Goal: Task Accomplishment & Management: Manage account settings

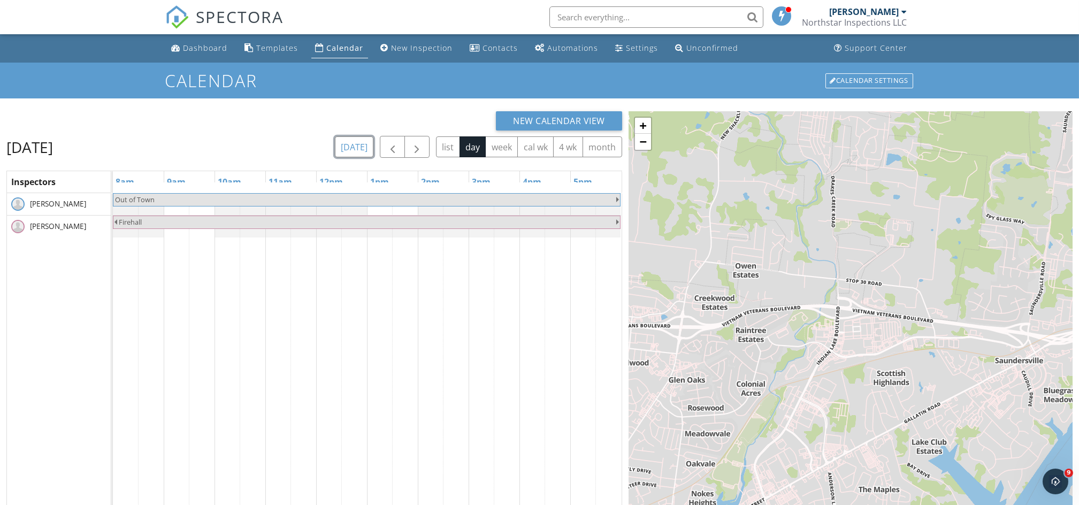
click at [355, 146] on button "[DATE]" at bounding box center [354, 146] width 39 height 21
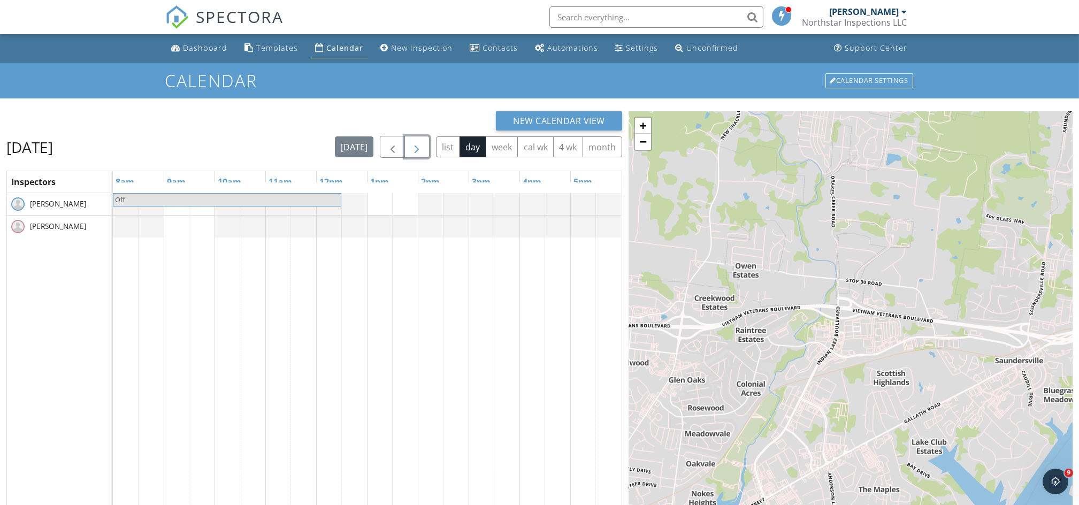
click at [415, 148] on span "button" at bounding box center [416, 147] width 13 height 13
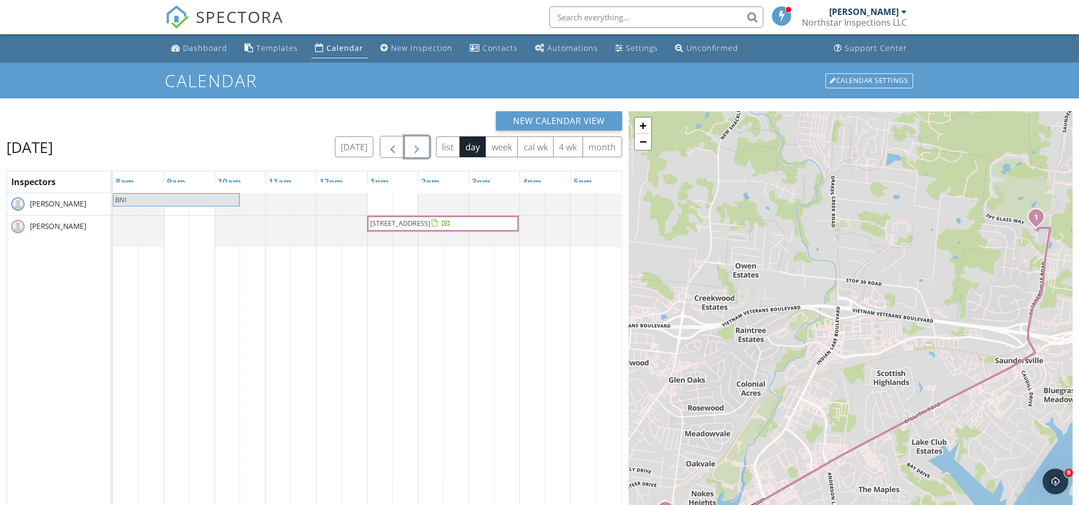
click at [417, 142] on span "button" at bounding box center [416, 147] width 13 height 13
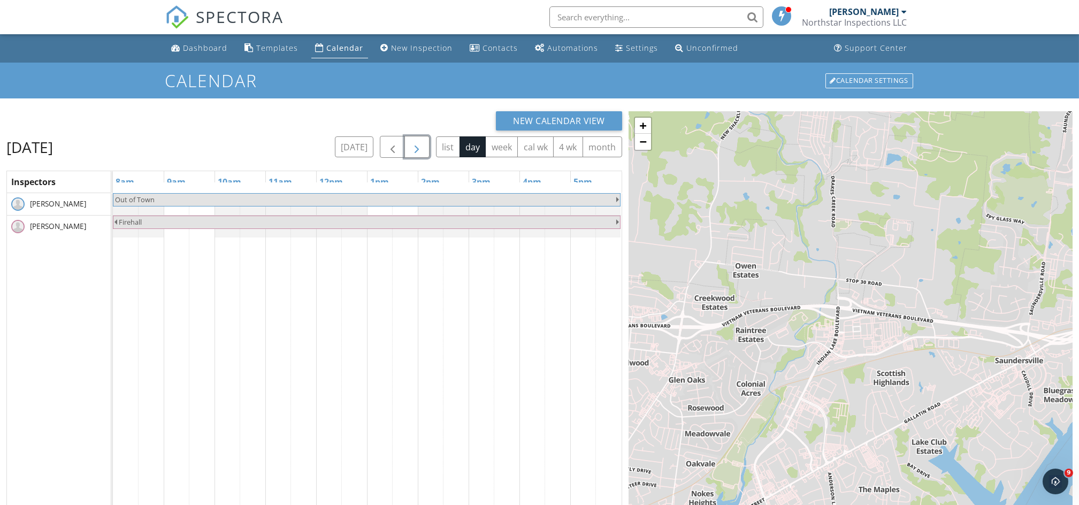
click at [417, 142] on span "button" at bounding box center [416, 147] width 13 height 13
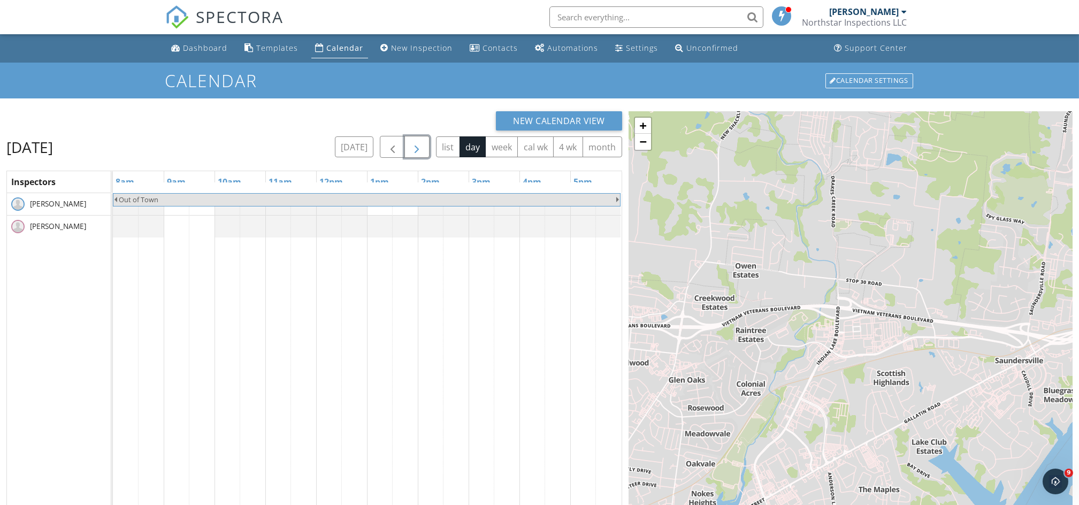
click at [417, 142] on span "button" at bounding box center [416, 147] width 13 height 13
click at [113, 225] on div at bounding box center [113, 227] width 0 height 22
click at [389, 201] on link "Event" at bounding box center [378, 197] width 55 height 17
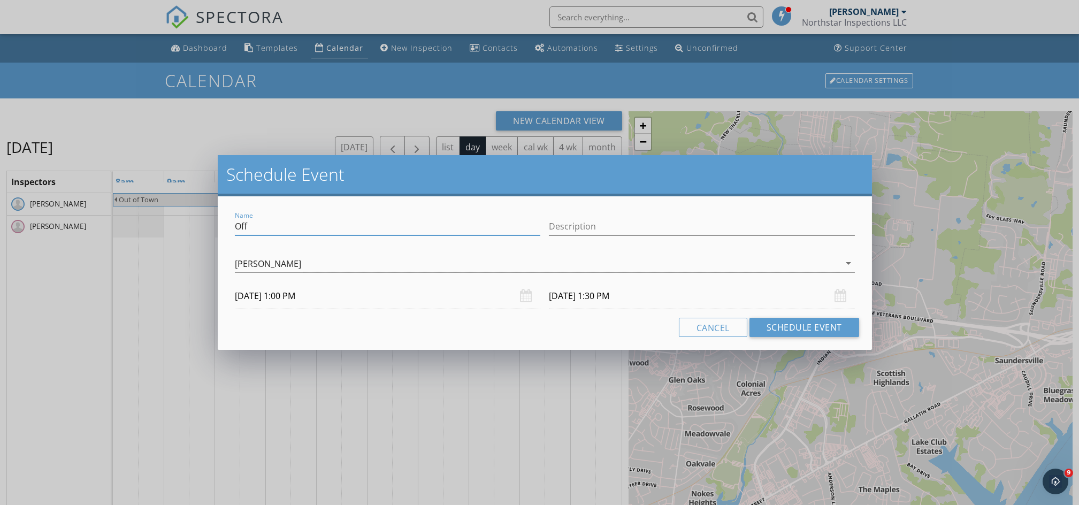
click at [329, 230] on input "Off" at bounding box center [388, 227] width 306 height 18
type input "O"
type input "BLOCKED WORKING DOWNTOWN"
click at [620, 323] on div "Cancel Schedule Event" at bounding box center [545, 327] width 628 height 19
click at [613, 299] on input "10/03/2025 1:30 PM" at bounding box center [702, 296] width 306 height 26
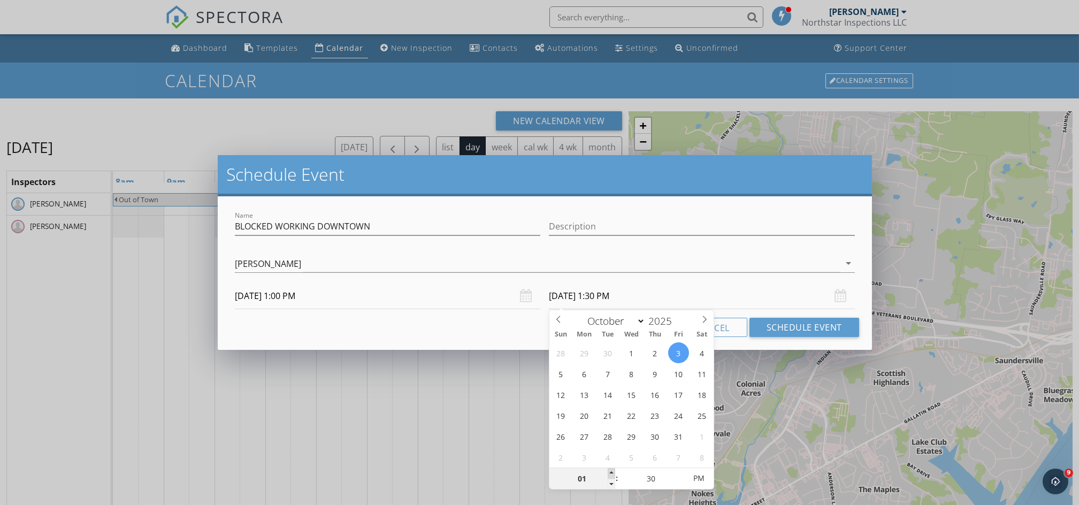
type input "02"
type input "10/03/2025 2:30 PM"
click at [610, 471] on span at bounding box center [611, 473] width 7 height 11
type input "03"
type input "10/03/2025 3:30 PM"
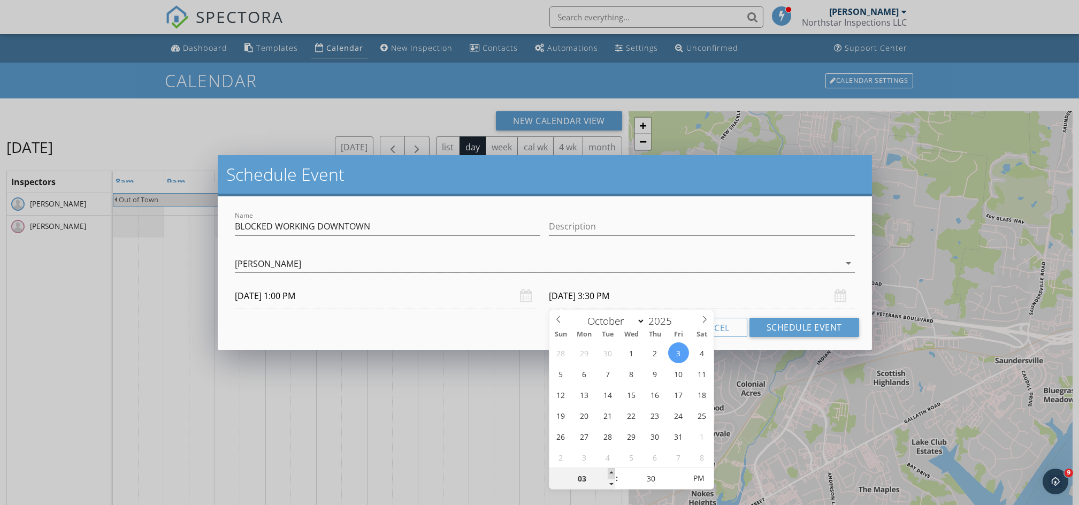
click at [610, 471] on span at bounding box center [611, 473] width 7 height 11
type input "04"
type input "10/03/2025 4:30 PM"
click at [610, 471] on span at bounding box center [611, 473] width 7 height 11
type input "05"
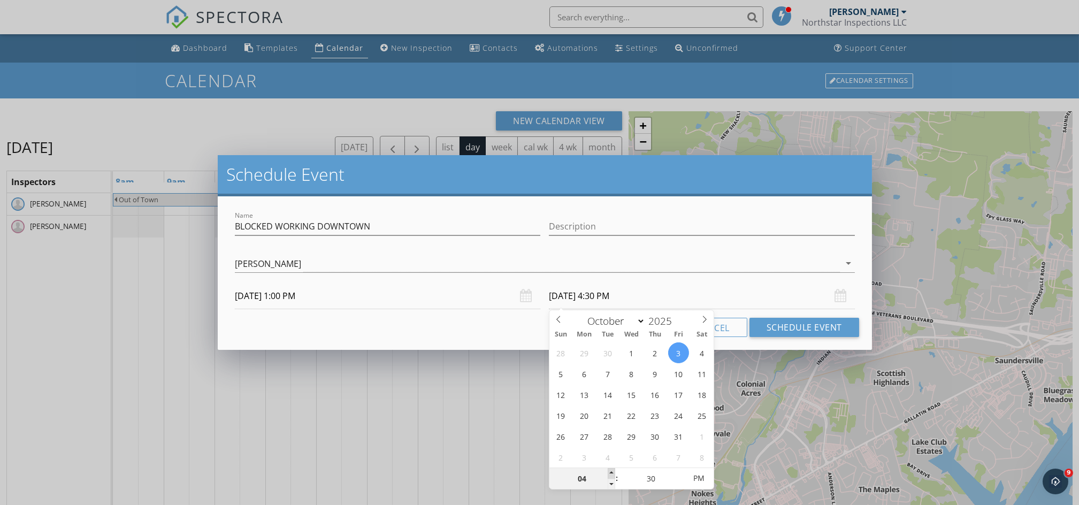
type input "10/03/2025 5:30 PM"
click at [610, 471] on span at bounding box center [611, 473] width 7 height 11
click at [790, 324] on button "Schedule Event" at bounding box center [805, 327] width 110 height 19
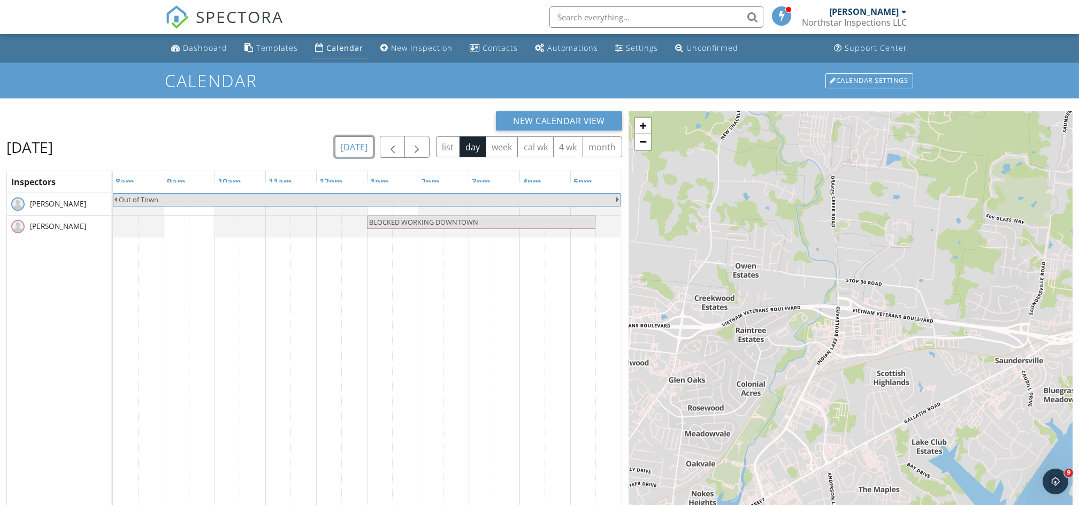
click at [353, 147] on button "today" at bounding box center [354, 146] width 39 height 21
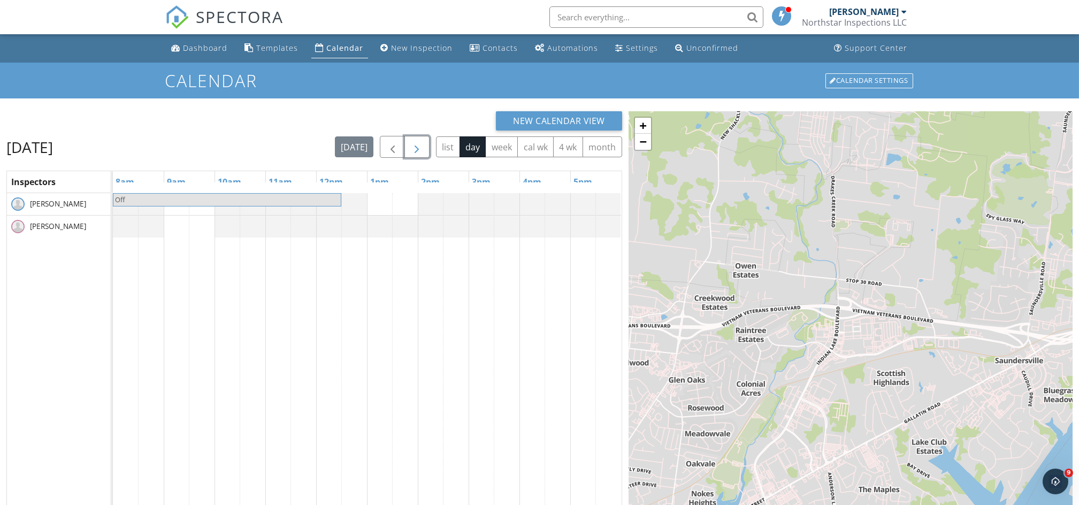
click at [419, 149] on span "button" at bounding box center [416, 147] width 13 height 13
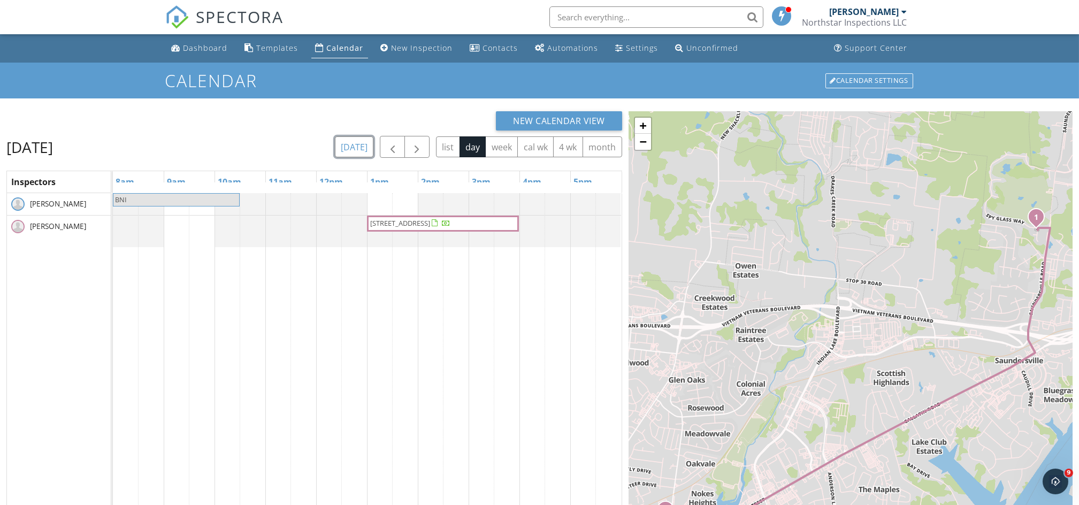
click at [348, 146] on button "today" at bounding box center [354, 146] width 39 height 21
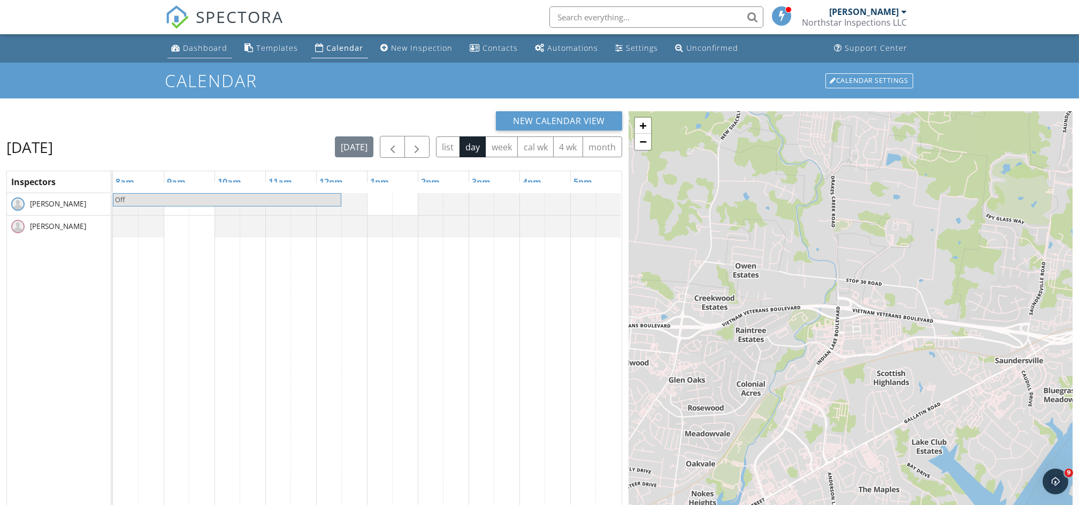
click at [213, 50] on div "Dashboard" at bounding box center [206, 48] width 44 height 10
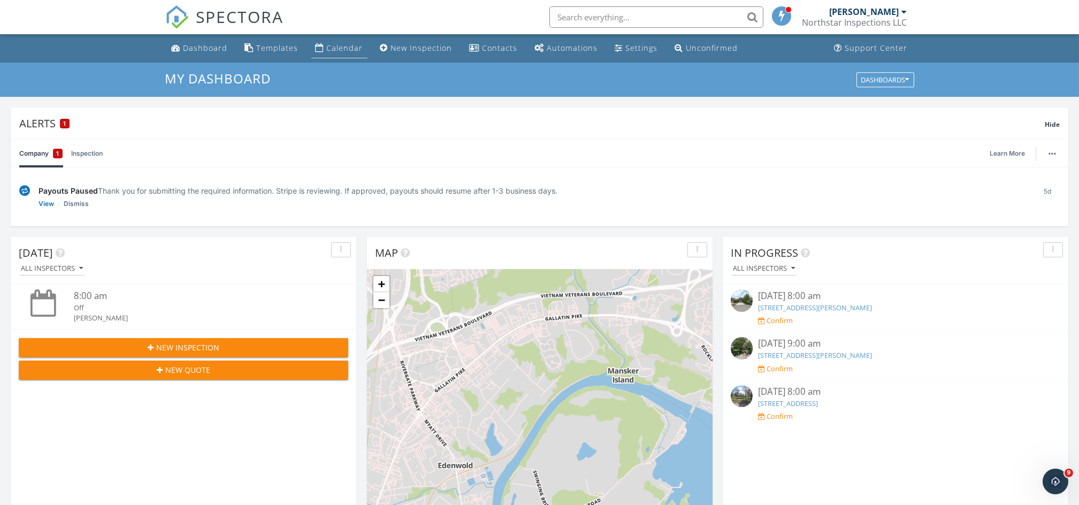
click at [355, 45] on div "Calendar" at bounding box center [345, 48] width 36 height 10
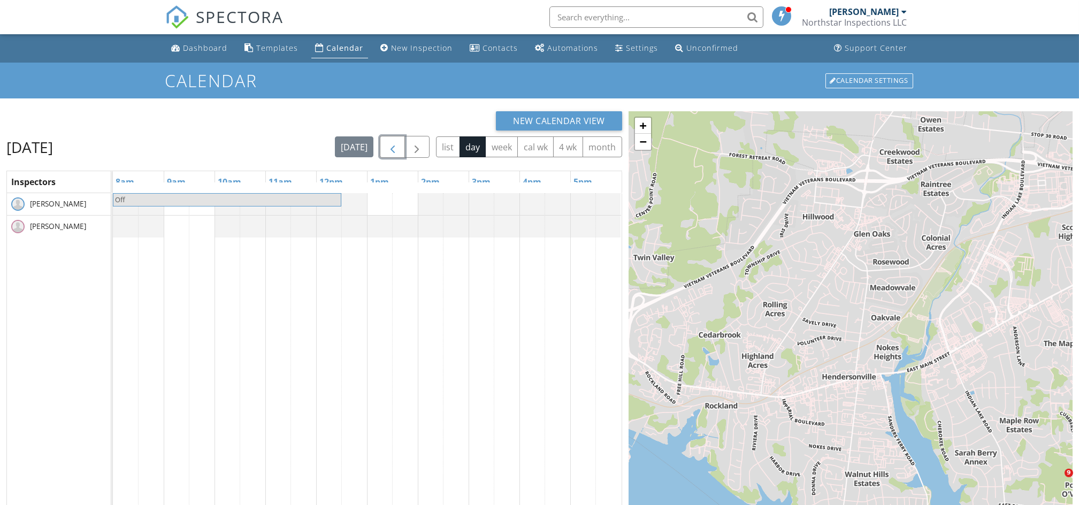
click at [386, 150] on span "button" at bounding box center [392, 147] width 13 height 13
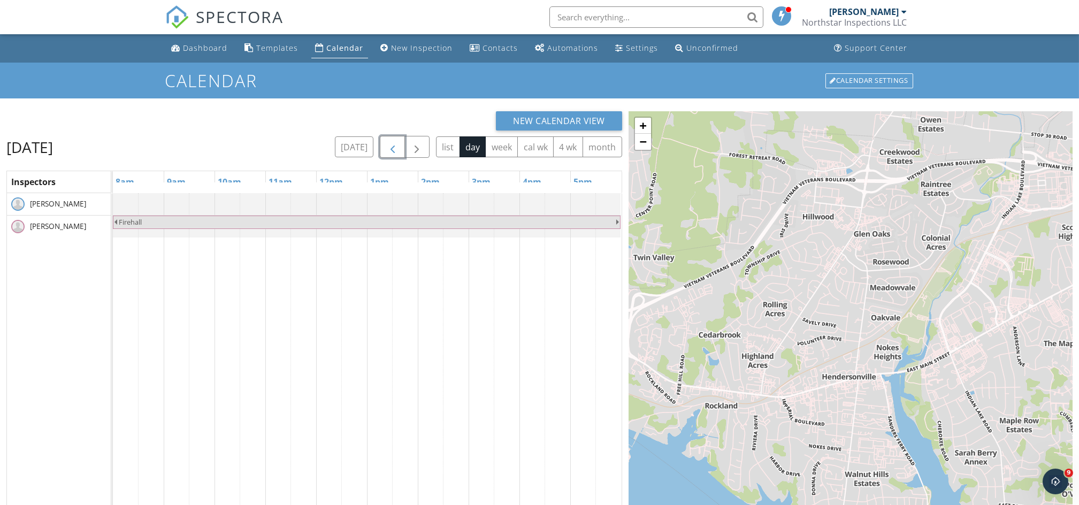
click at [386, 150] on span "button" at bounding box center [392, 147] width 13 height 13
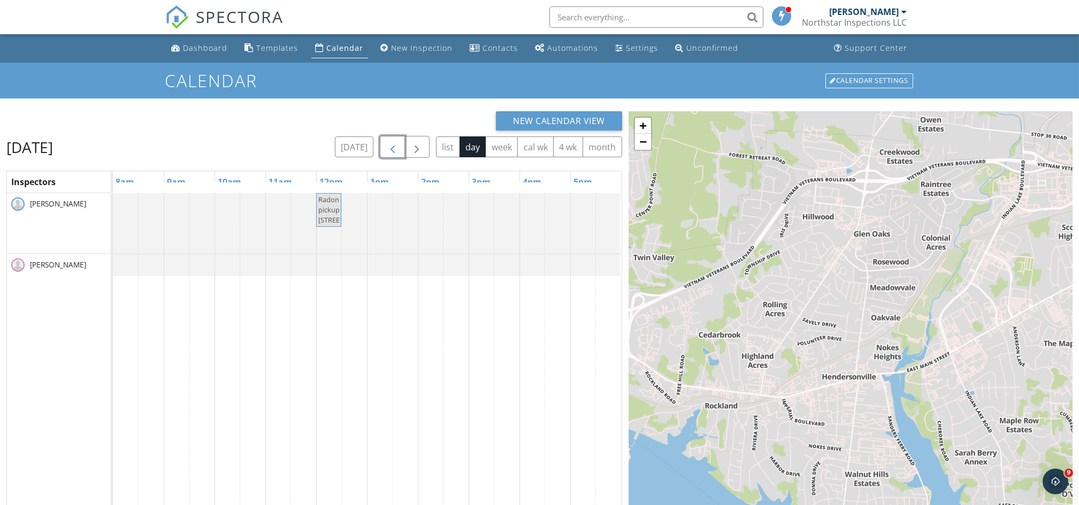
click at [386, 150] on span "button" at bounding box center [392, 147] width 13 height 13
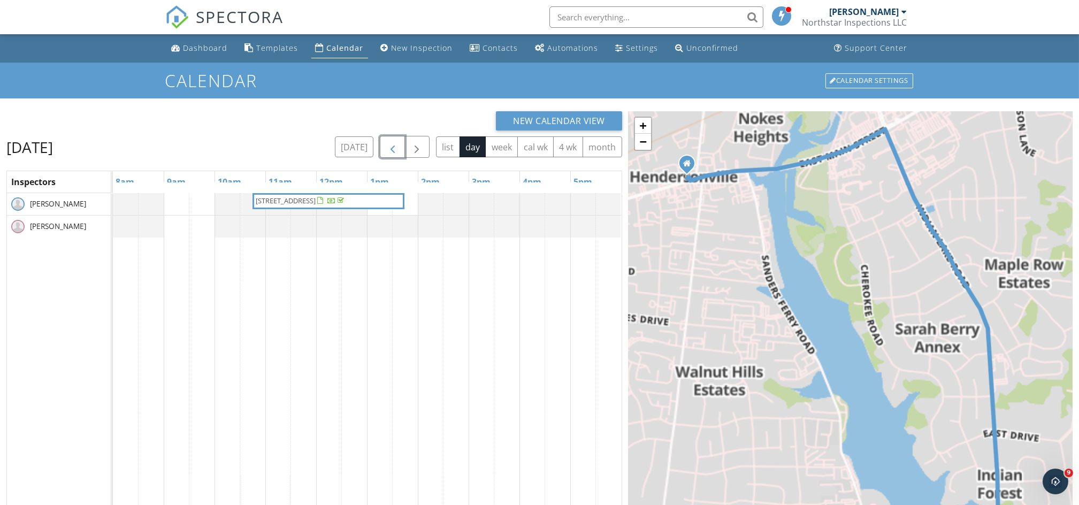
click at [386, 150] on span "button" at bounding box center [392, 147] width 13 height 13
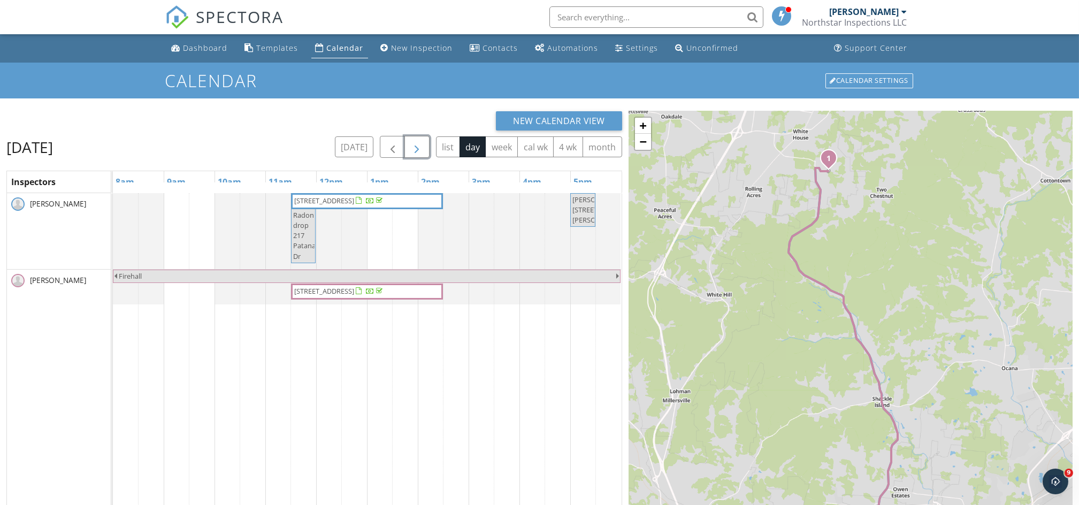
click at [411, 147] on span "button" at bounding box center [416, 147] width 13 height 13
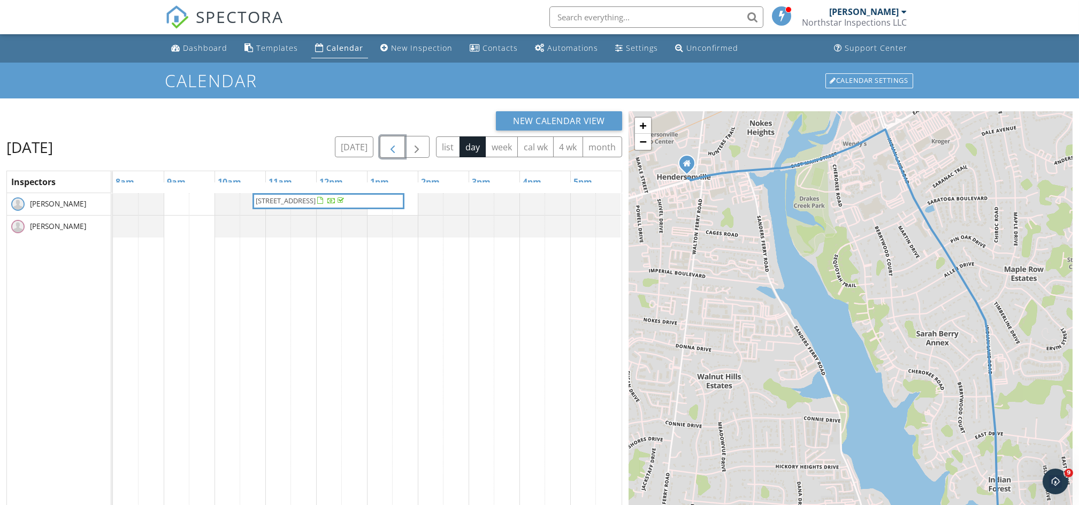
click at [389, 151] on span "button" at bounding box center [392, 147] width 13 height 13
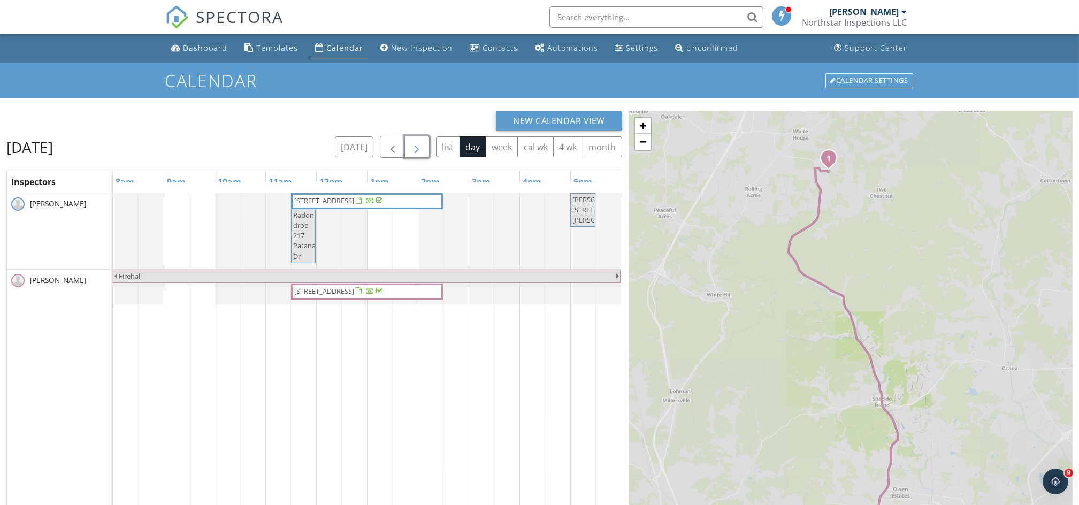
click at [415, 153] on span "button" at bounding box center [416, 147] width 13 height 13
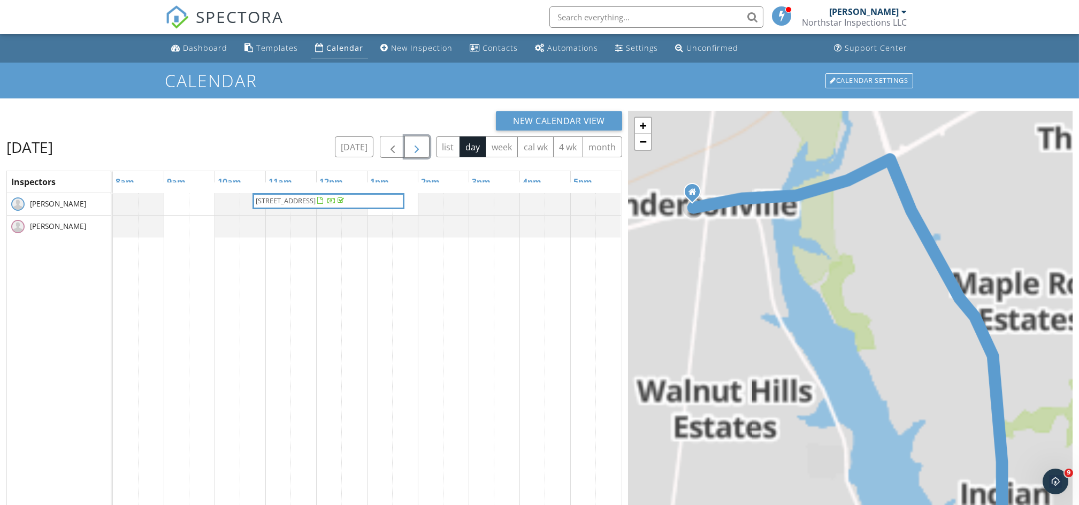
click at [415, 153] on span "button" at bounding box center [416, 147] width 13 height 13
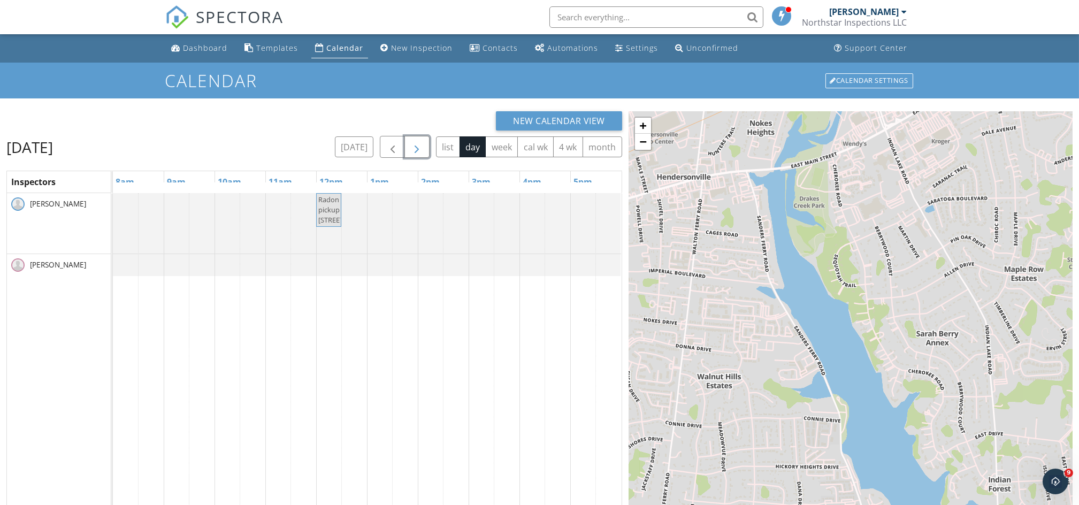
click at [415, 153] on span "button" at bounding box center [416, 147] width 13 height 13
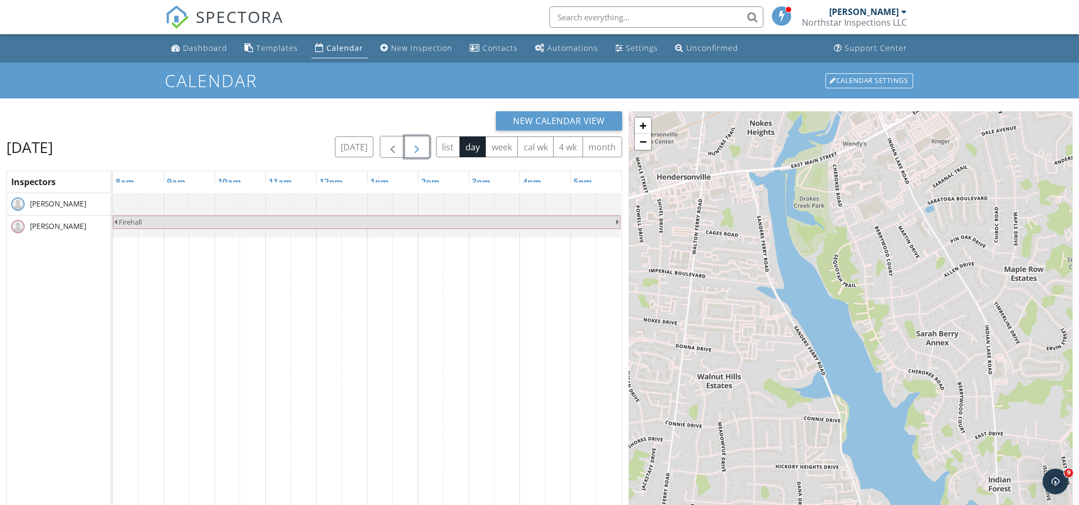
click at [415, 153] on span "button" at bounding box center [416, 147] width 13 height 13
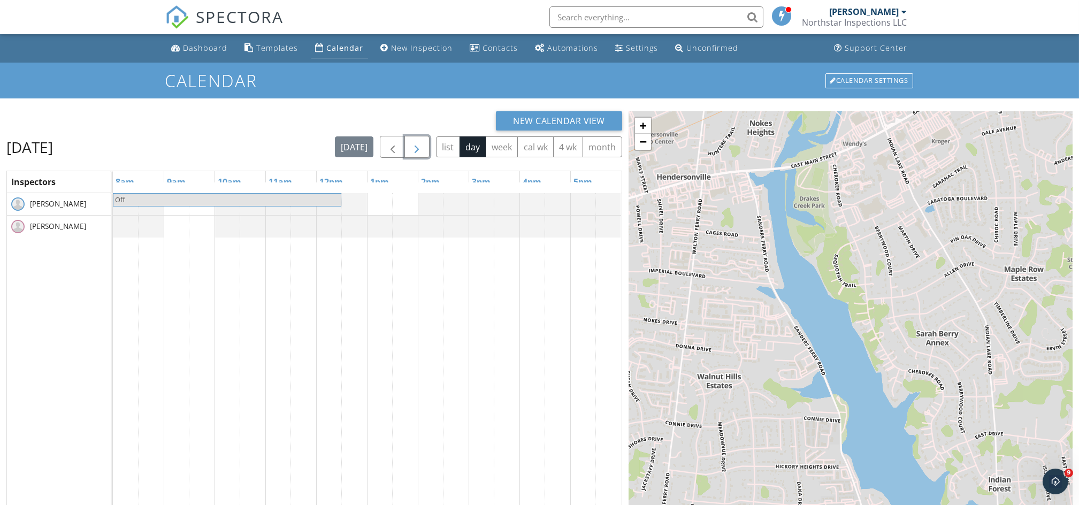
click at [415, 153] on span "button" at bounding box center [416, 147] width 13 height 13
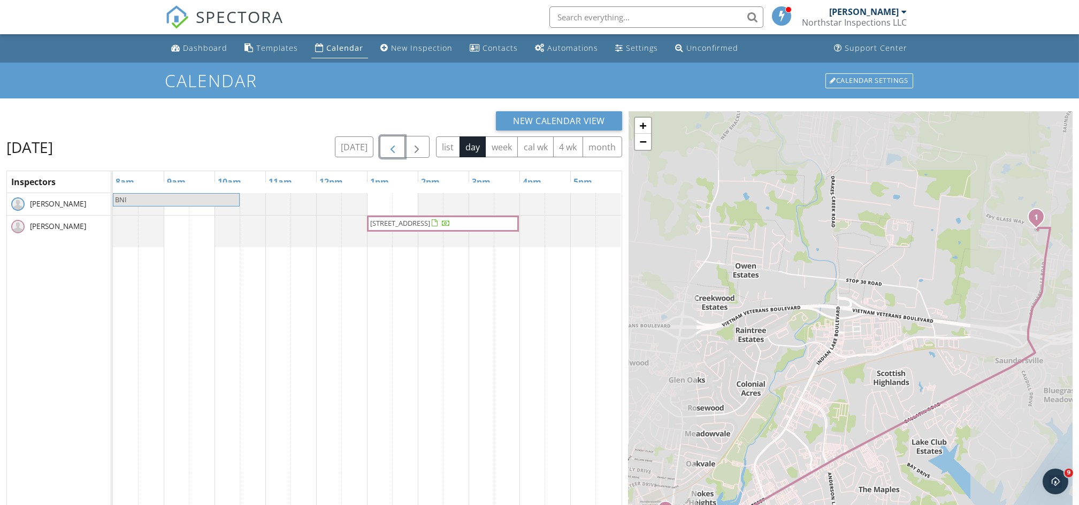
click at [391, 147] on span "button" at bounding box center [392, 147] width 13 height 13
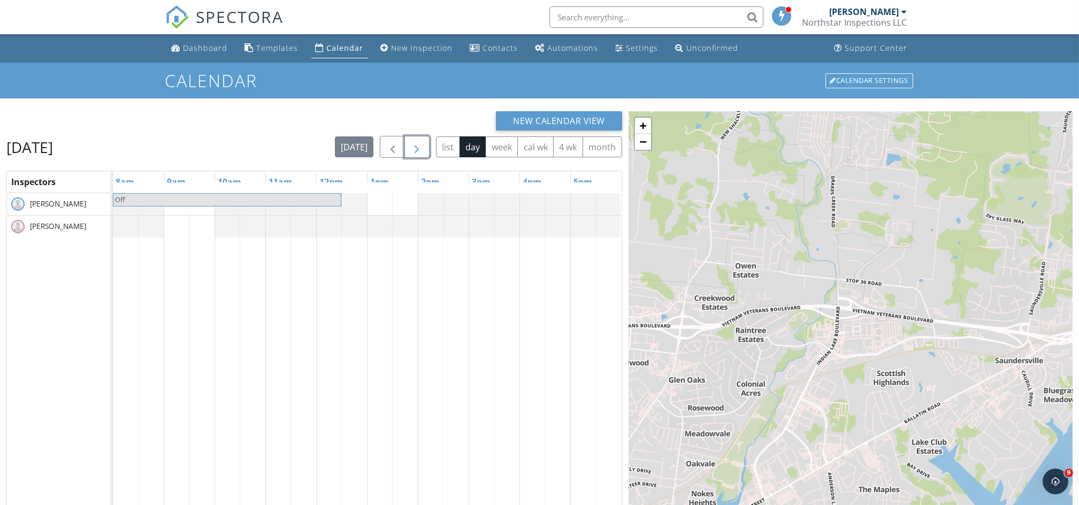
click at [417, 147] on span "button" at bounding box center [416, 147] width 13 height 13
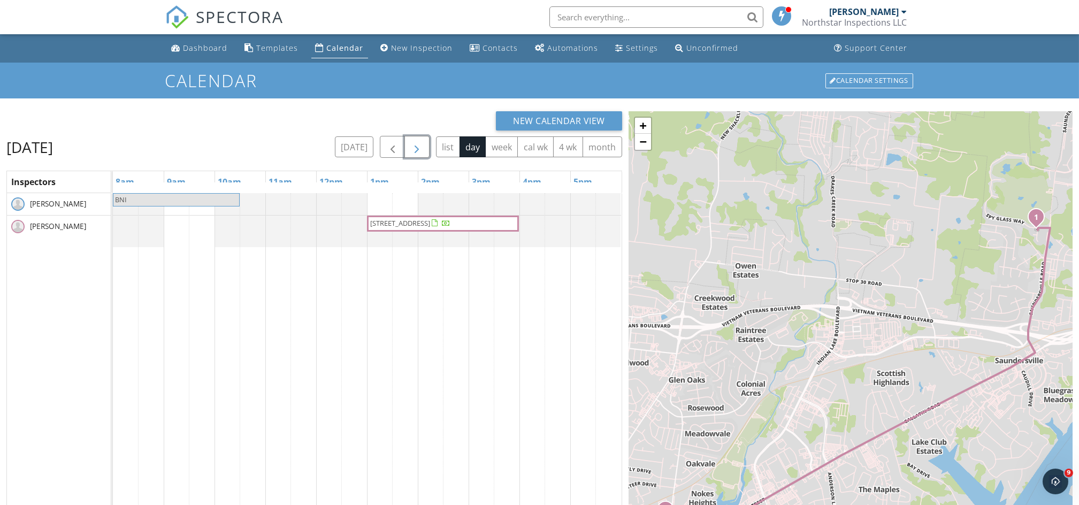
click at [417, 147] on span "button" at bounding box center [416, 147] width 13 height 13
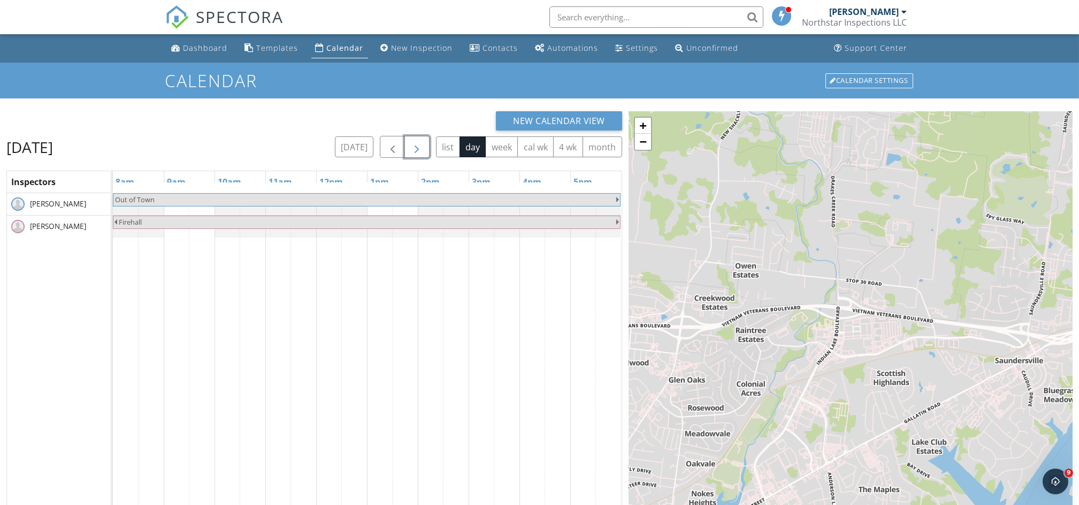
click at [417, 147] on span "button" at bounding box center [416, 147] width 13 height 13
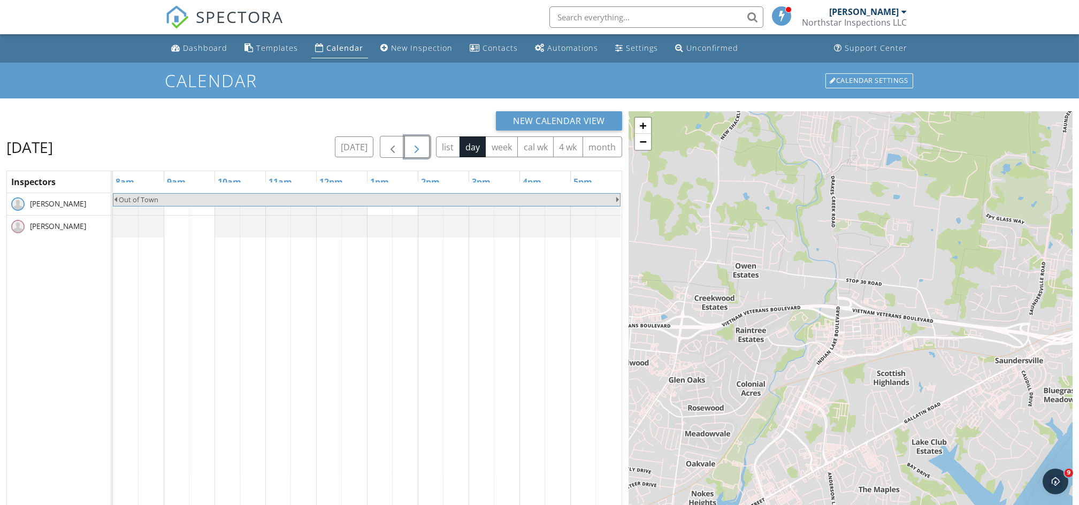
click at [417, 147] on span "button" at bounding box center [416, 147] width 13 height 13
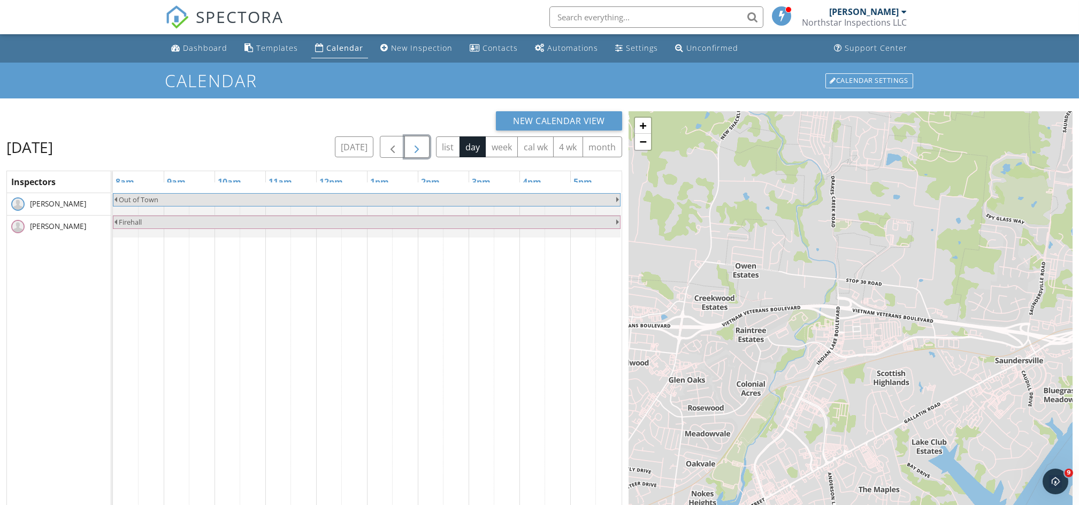
click at [417, 147] on span "button" at bounding box center [416, 147] width 13 height 13
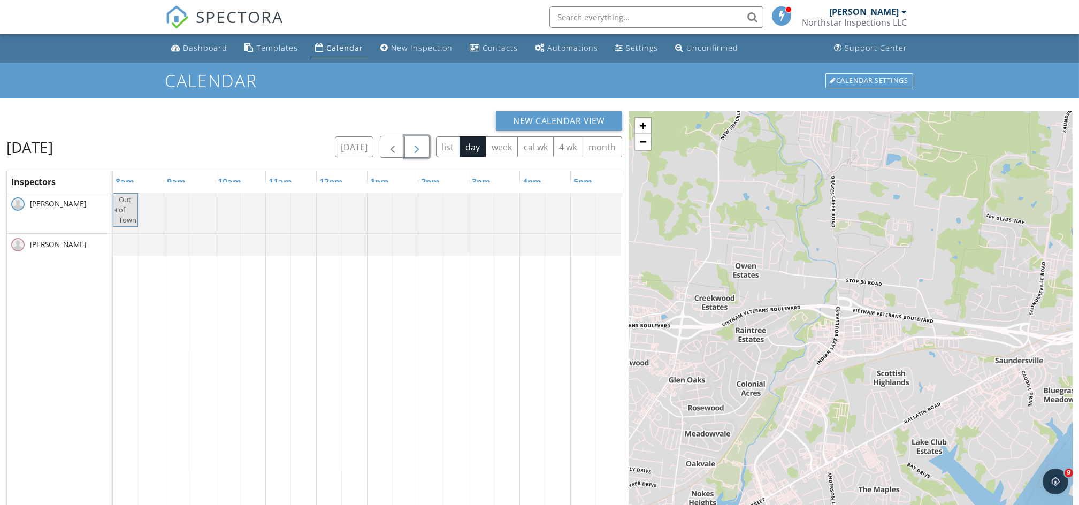
click at [417, 147] on span "button" at bounding box center [416, 147] width 13 height 13
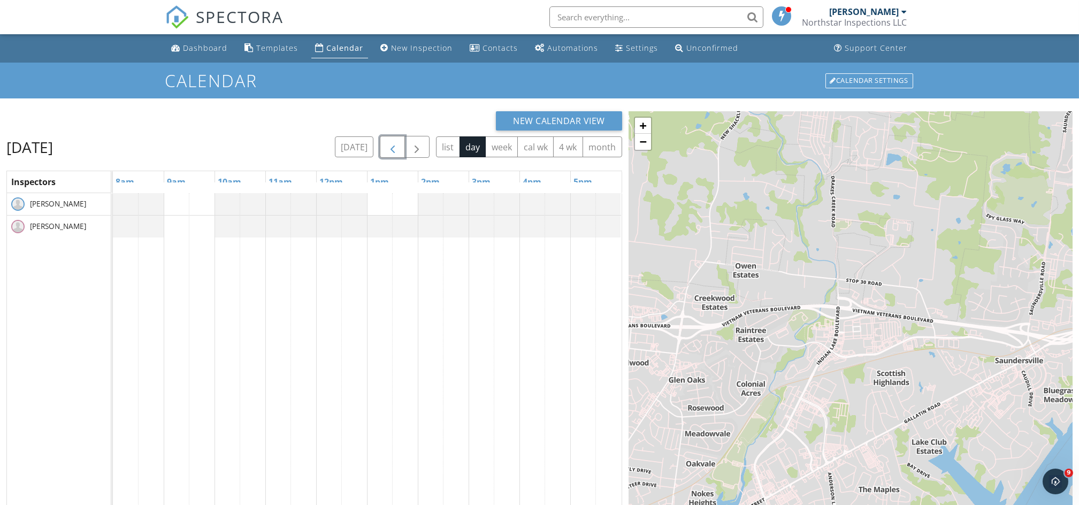
click at [391, 147] on span "button" at bounding box center [392, 147] width 13 height 13
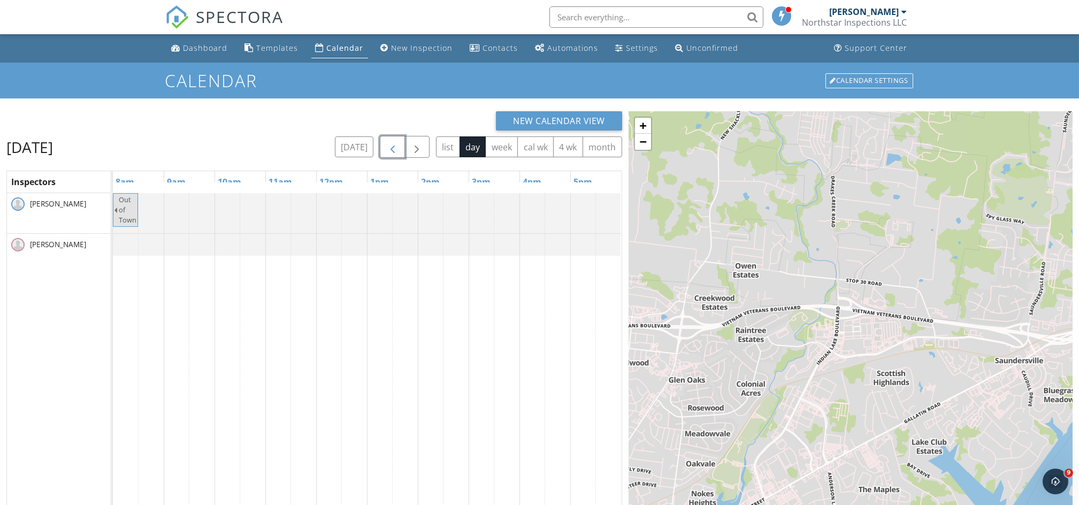
click at [391, 147] on span "button" at bounding box center [392, 147] width 13 height 13
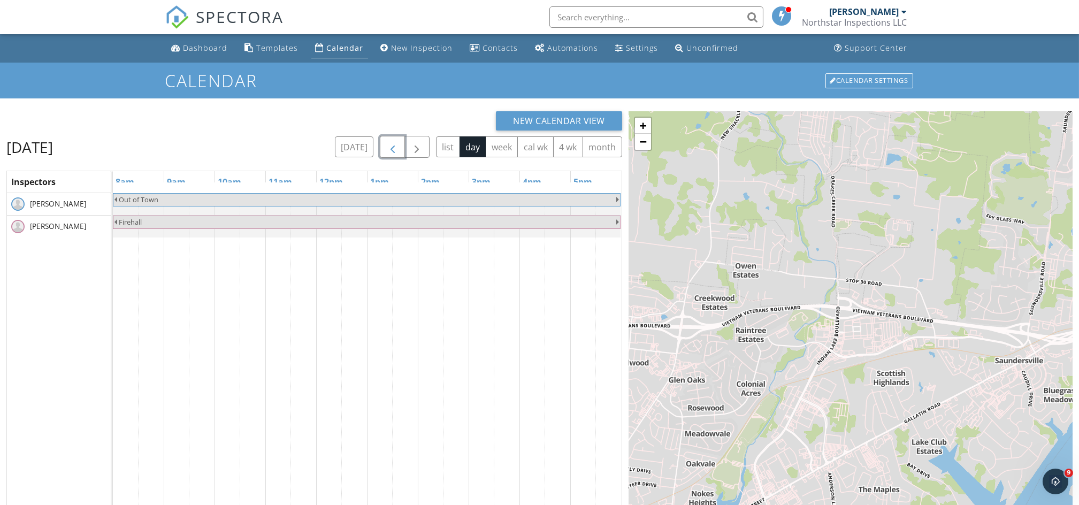
click at [391, 147] on span "button" at bounding box center [392, 147] width 13 height 13
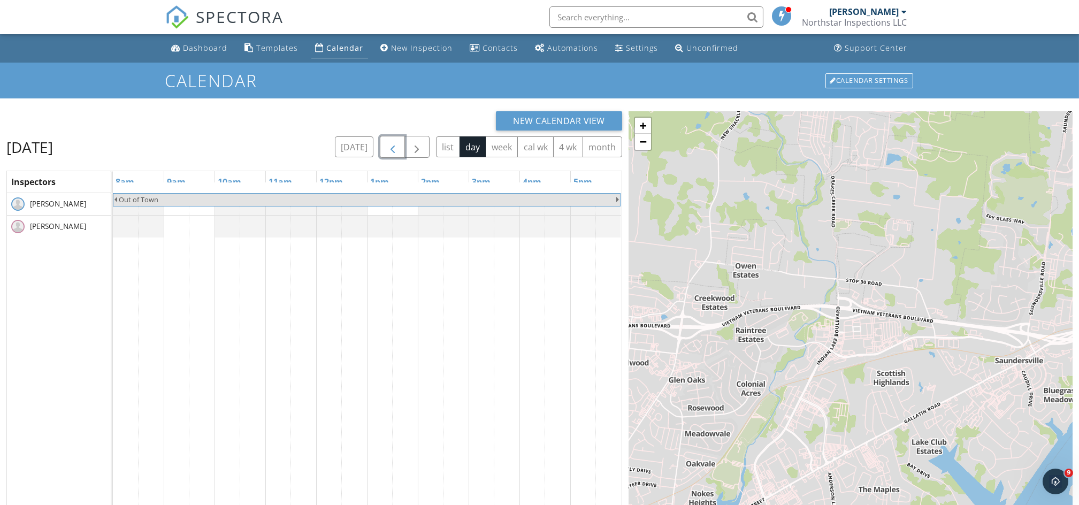
click at [391, 147] on span "button" at bounding box center [392, 147] width 13 height 13
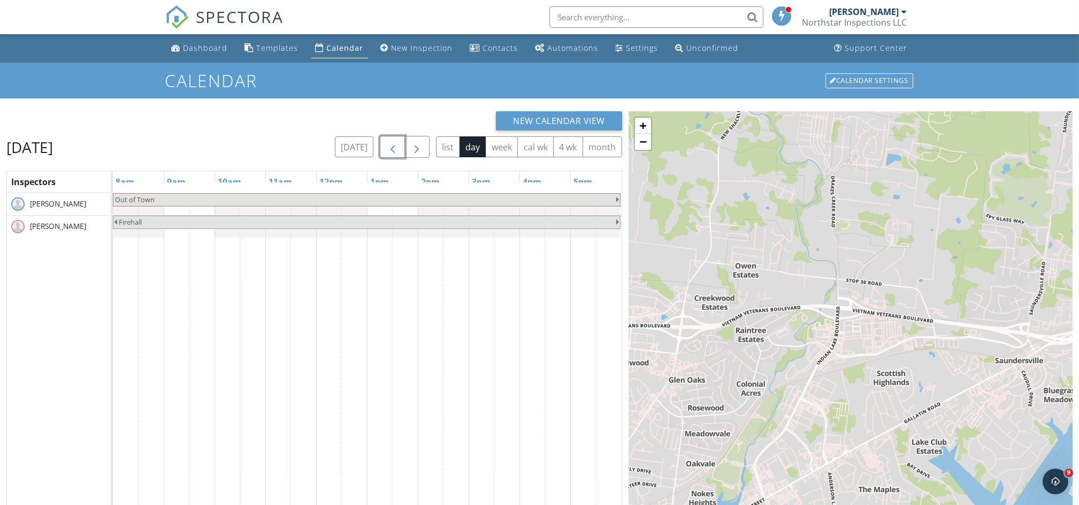
click at [391, 147] on span "button" at bounding box center [392, 147] width 13 height 13
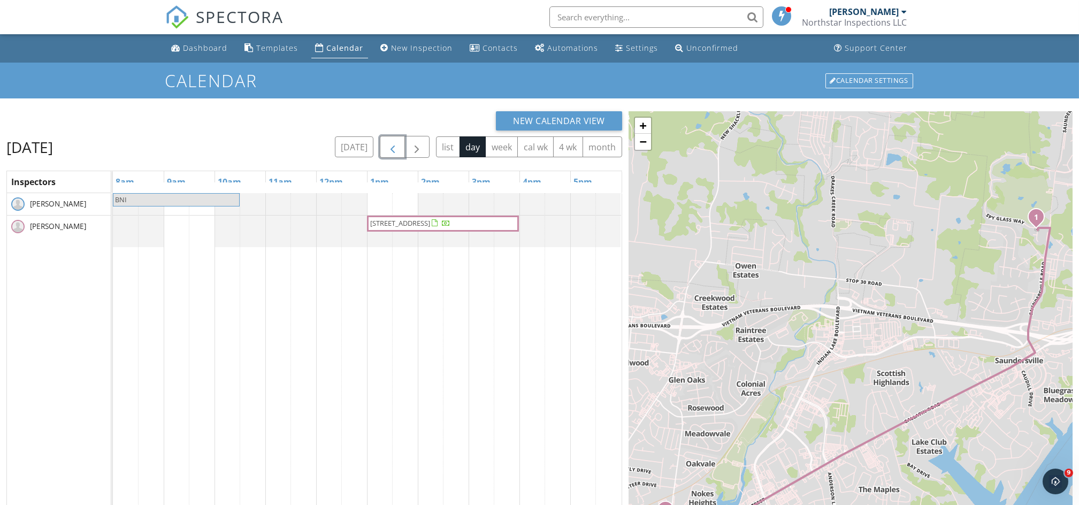
click at [391, 147] on span "button" at bounding box center [392, 147] width 13 height 13
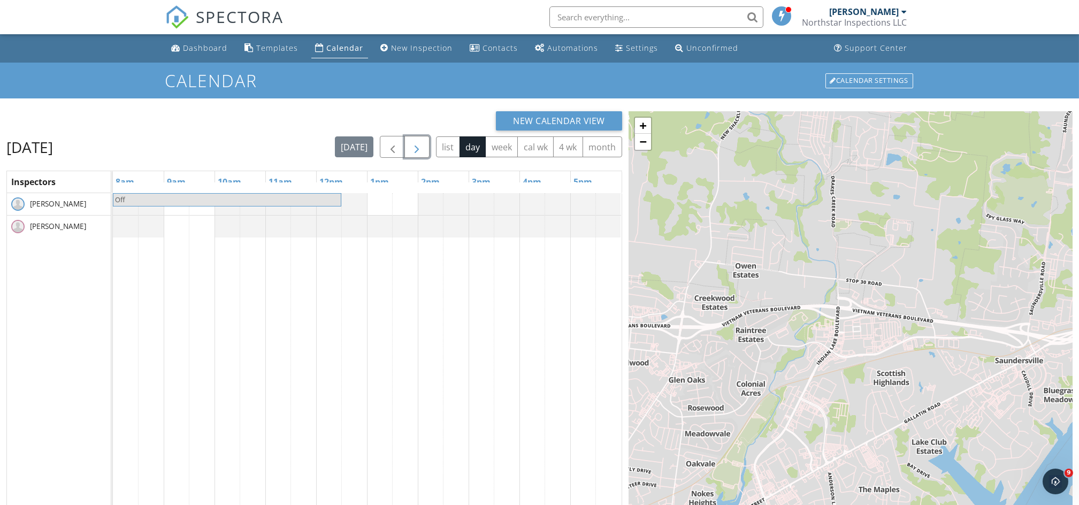
click at [420, 150] on span "button" at bounding box center [416, 147] width 13 height 13
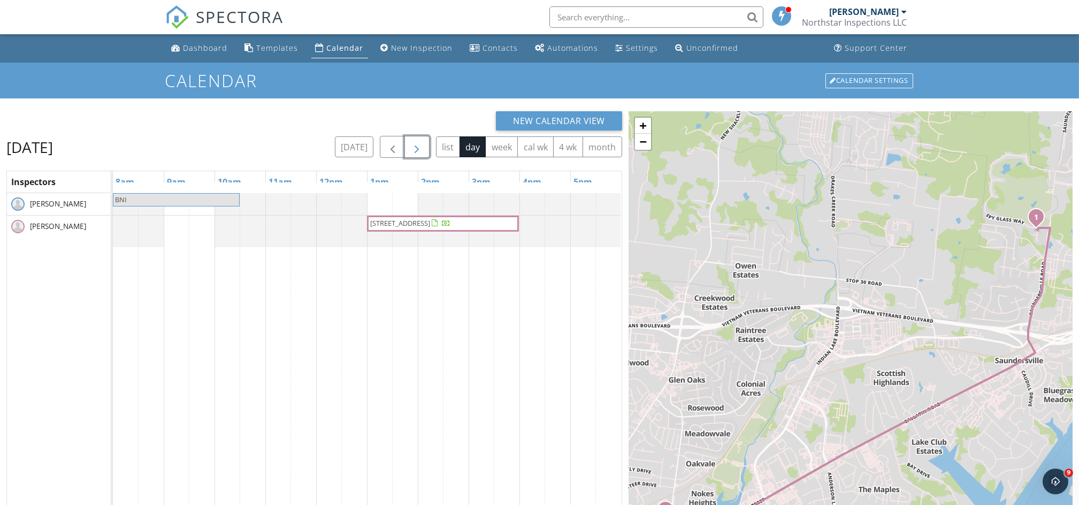
click at [416, 149] on span "button" at bounding box center [416, 147] width 13 height 13
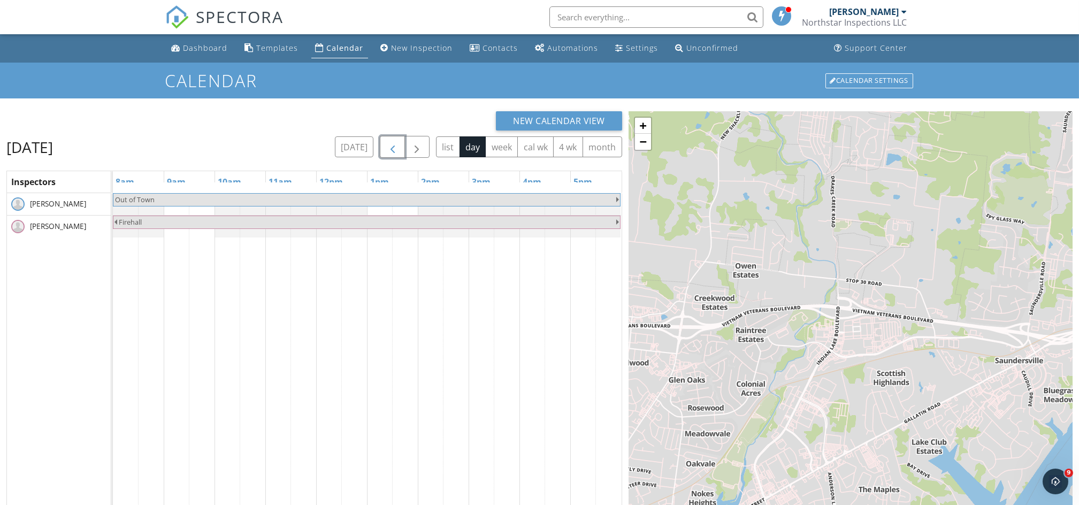
click at [398, 149] on span "button" at bounding box center [392, 147] width 13 height 13
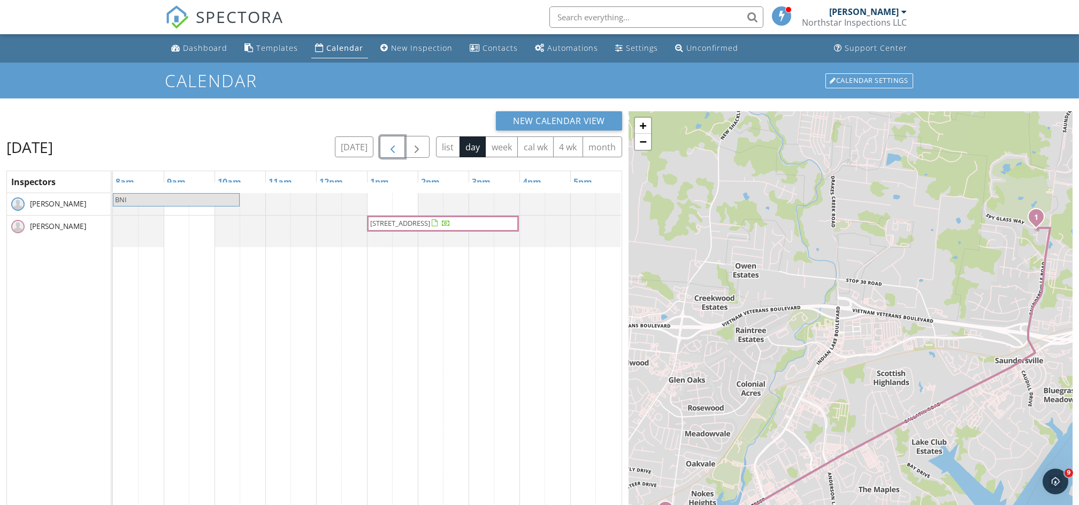
click at [389, 143] on span "button" at bounding box center [392, 147] width 13 height 13
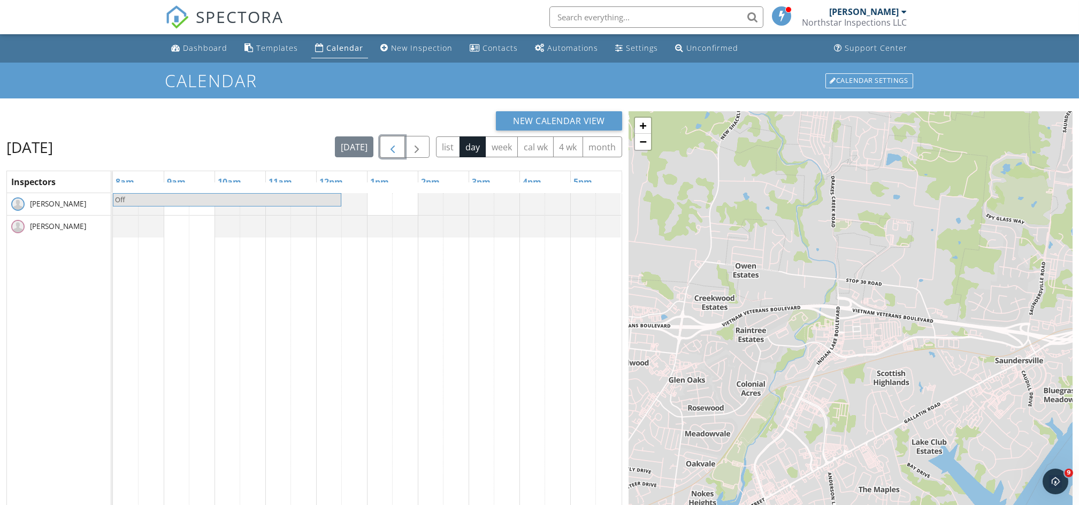
click at [393, 142] on span "button" at bounding box center [392, 147] width 13 height 13
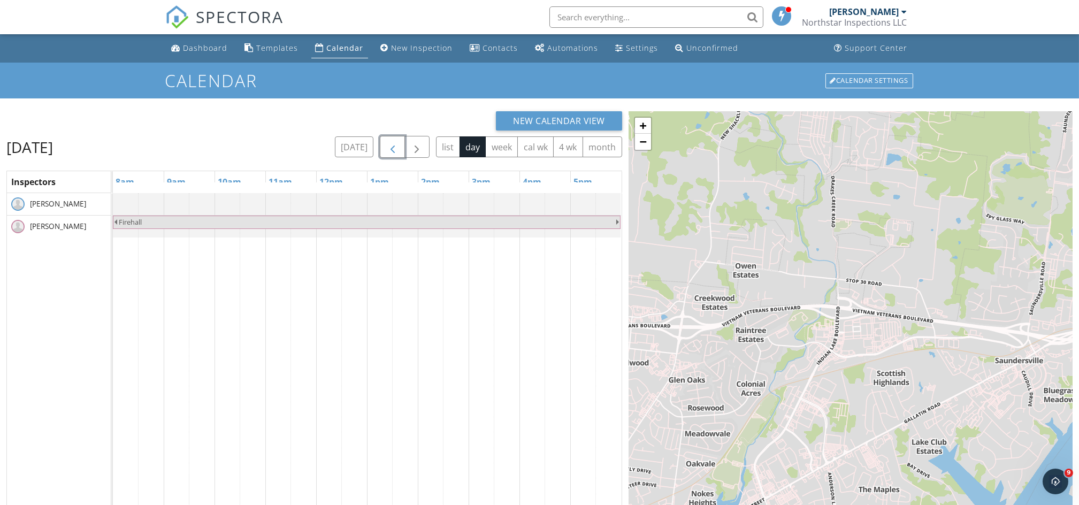
click at [393, 142] on span "button" at bounding box center [392, 147] width 13 height 13
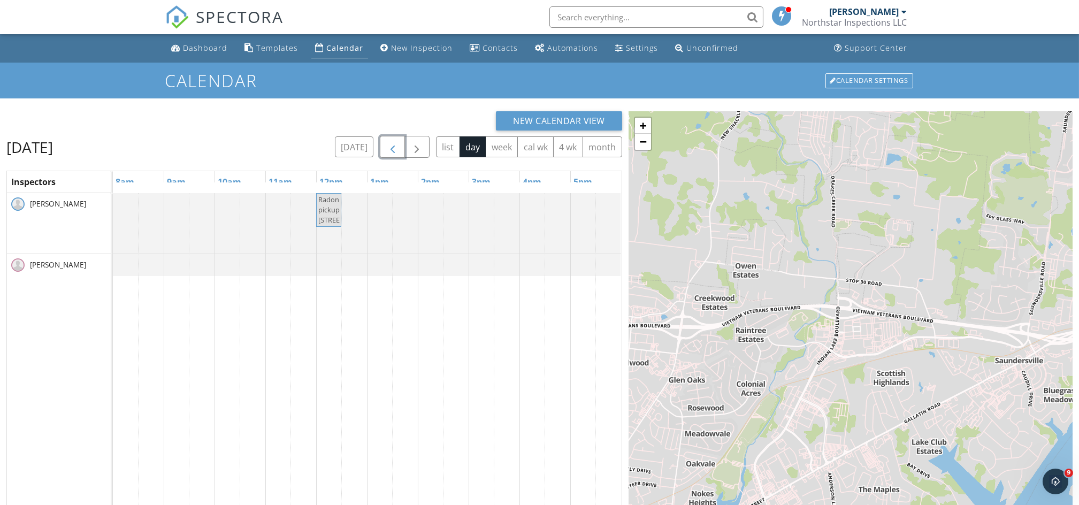
click at [393, 142] on span "button" at bounding box center [392, 147] width 13 height 13
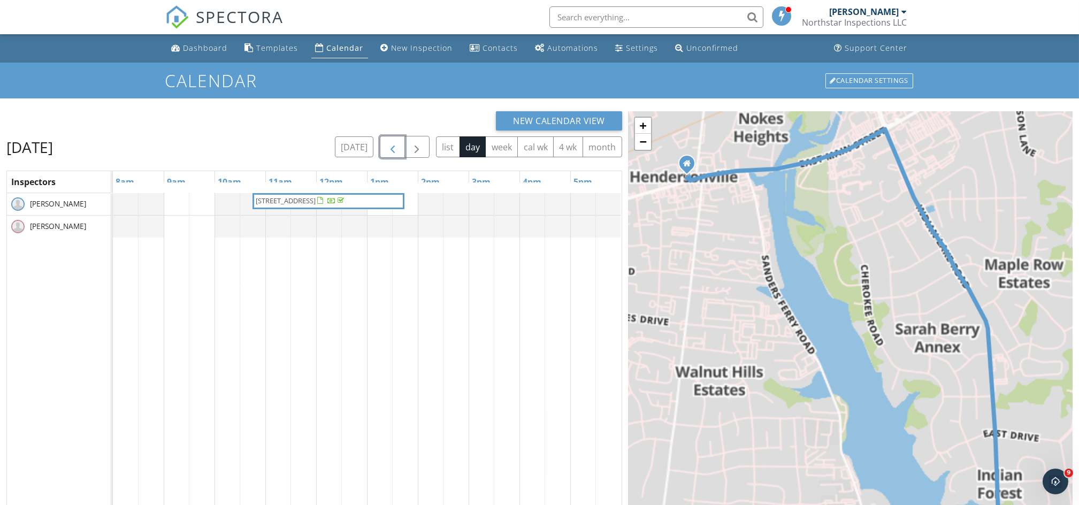
click at [393, 142] on span "button" at bounding box center [392, 147] width 13 height 13
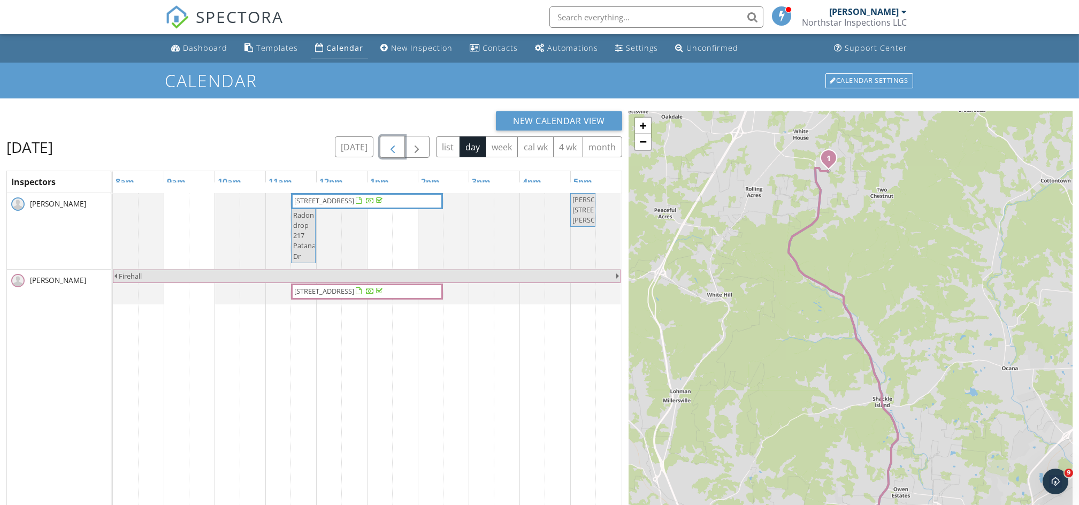
click at [354, 204] on span "217 Patana Dr, White House 37188" at bounding box center [324, 201] width 60 height 10
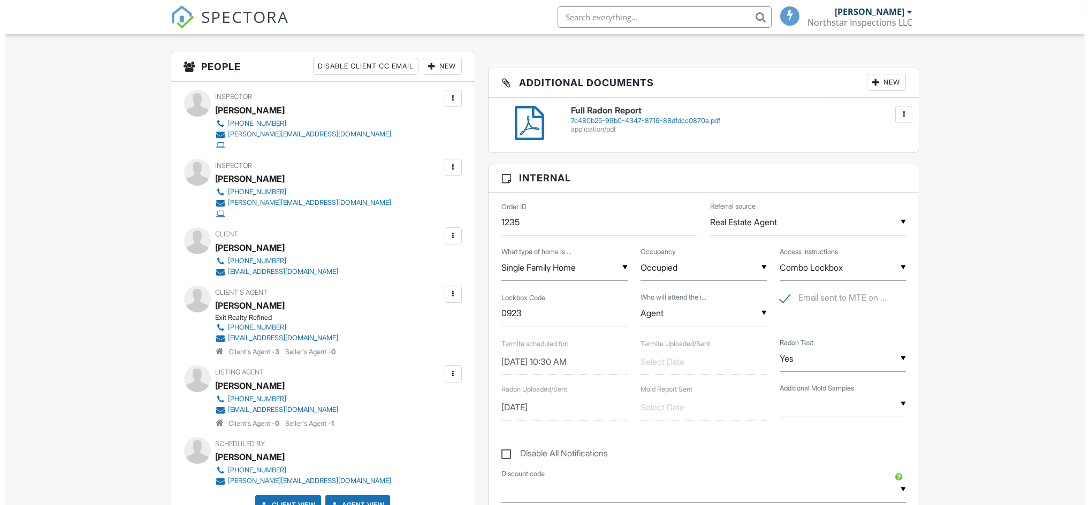
scroll to position [258, 0]
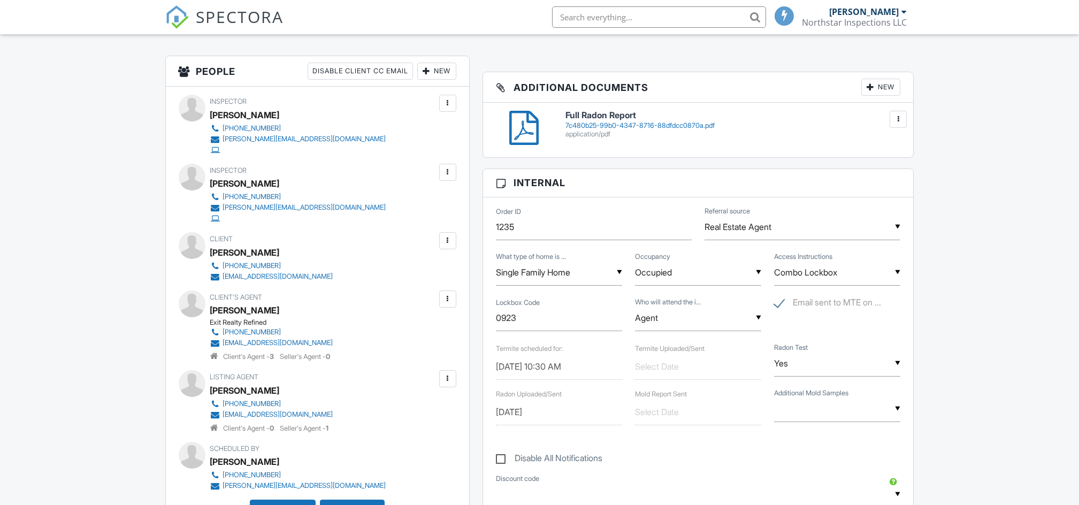
click at [880, 83] on div "New" at bounding box center [881, 87] width 39 height 17
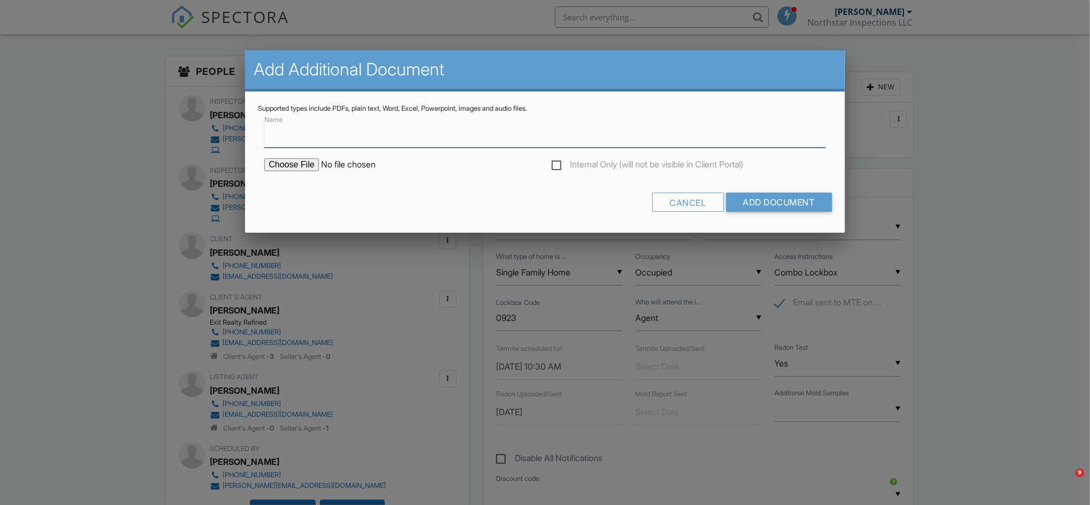
click at [425, 141] on input "Name" at bounding box center [544, 134] width 561 height 26
type input "WDI 217 Patana Dr"
click at [305, 161] on input "file" at bounding box center [355, 164] width 182 height 13
type input "C:\fakepath\Wood Destroying Insect Inspection Report (NPMA33 Rev 2019) (59).pdf"
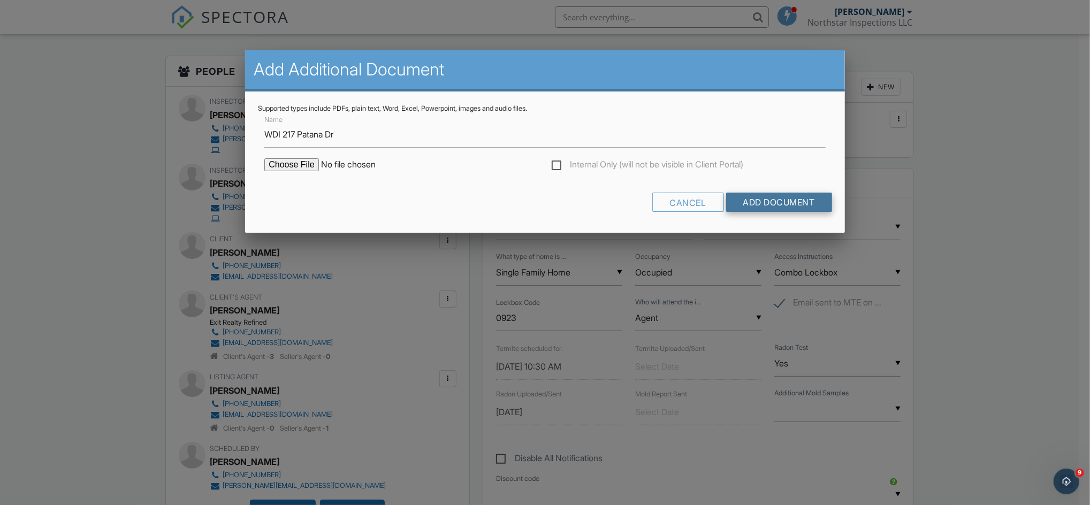
click at [802, 204] on input "Add Document" at bounding box center [779, 202] width 106 height 19
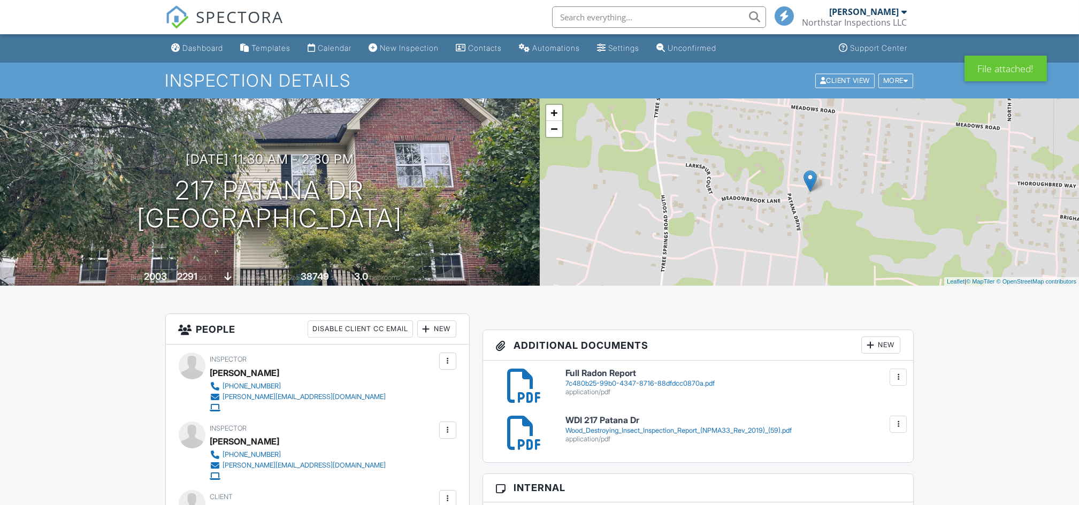
click at [604, 427] on div "Wood_Destroying_Insect_Inspection_Report_(NPMA33_Rev_2019)_(59).pdf" at bounding box center [734, 431] width 336 height 9
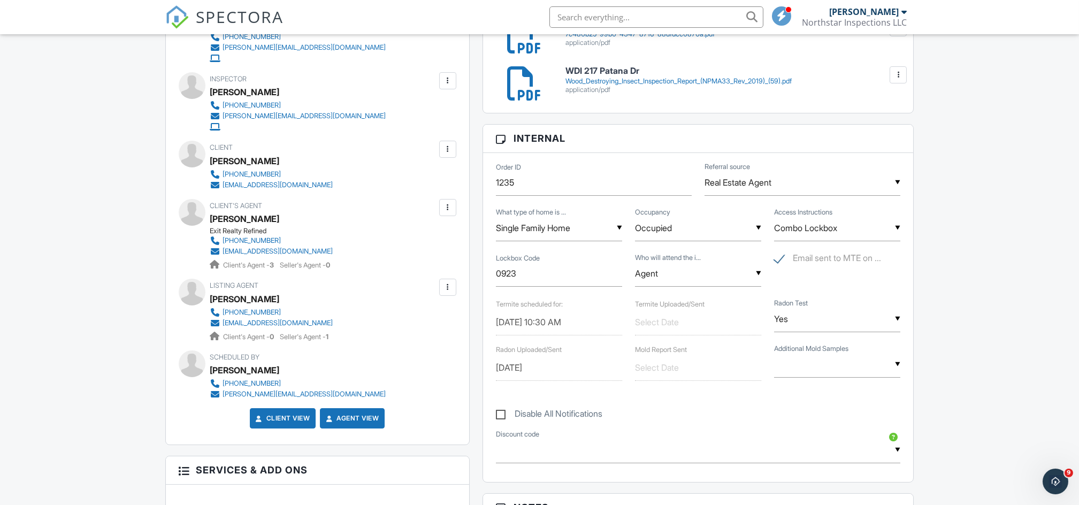
scroll to position [355, 0]
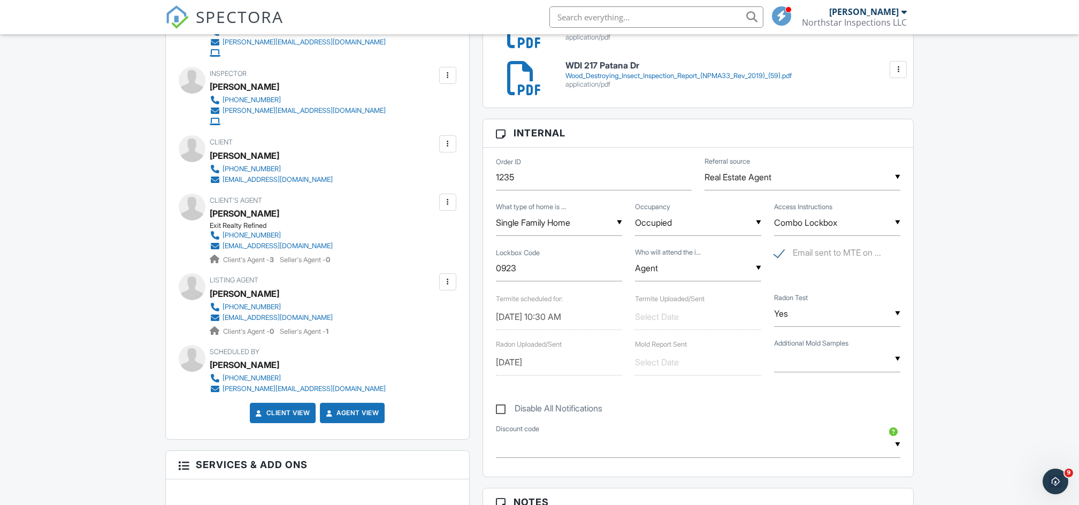
click at [660, 319] on input "text" at bounding box center [698, 317] width 126 height 26
type input "[DATE]"
